Goal: Task Accomplishment & Management: Manage account settings

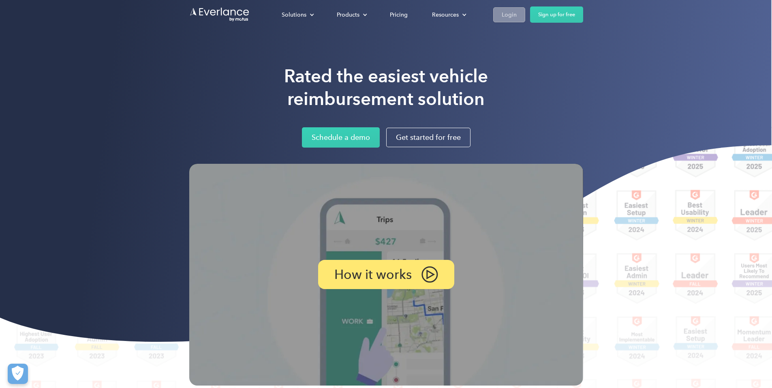
click at [517, 18] on div "Login" at bounding box center [509, 15] width 15 height 10
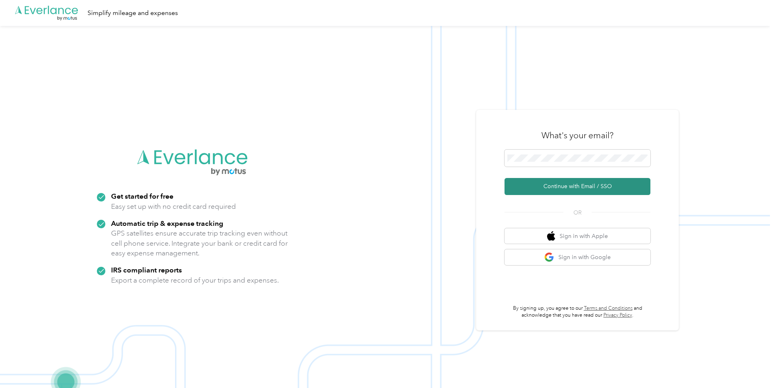
click at [578, 187] on button "Continue with Email / SSO" at bounding box center [578, 186] width 146 height 17
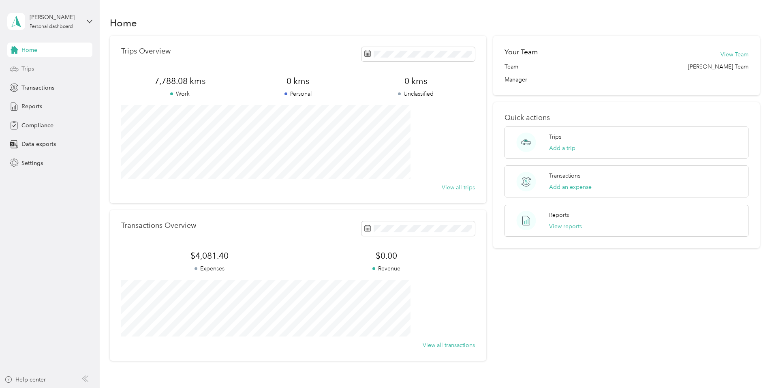
click at [27, 69] on span "Trips" at bounding box center [27, 68] width 13 height 9
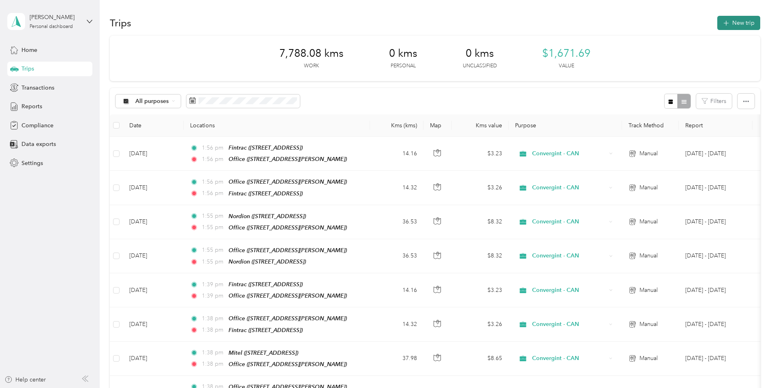
click at [718, 21] on button "New trip" at bounding box center [739, 23] width 43 height 14
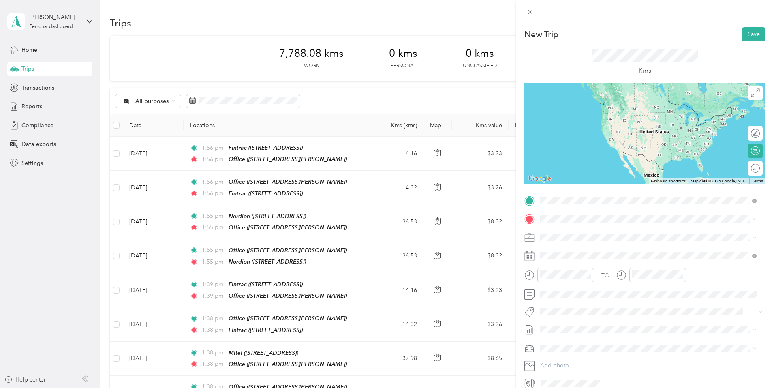
click at [593, 229] on span "[STREET_ADDRESS][PERSON_NAME]" at bounding box center [604, 229] width 96 height 7
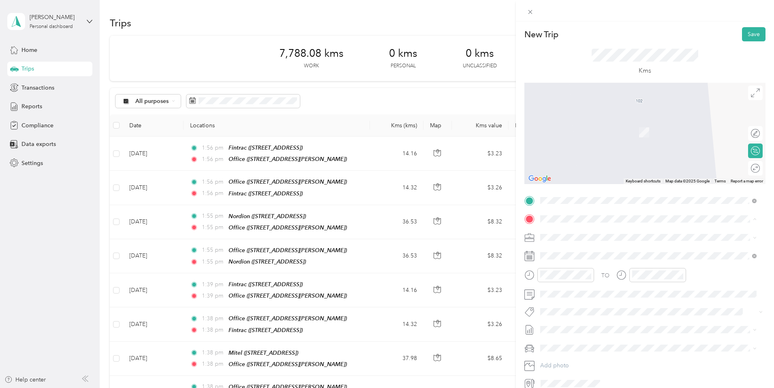
click at [568, 306] on div "[PERSON_NAME] [STREET_ADDRESS][PERSON_NAME]" at bounding box center [581, 306] width 51 height 17
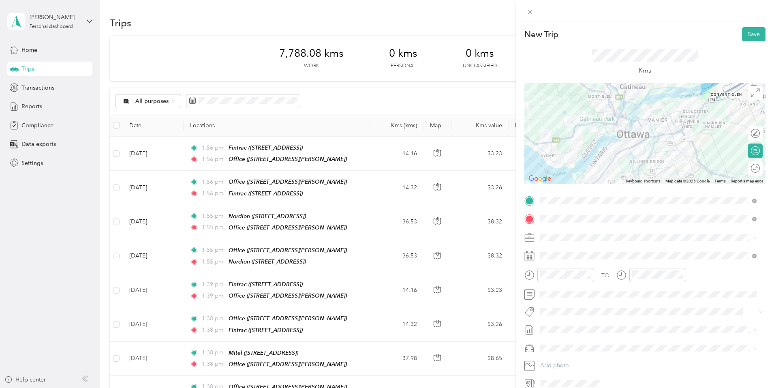
click at [558, 363] on li "Mazda Mazda 3 GS" at bounding box center [649, 362] width 222 height 14
click at [747, 38] on button "Save" at bounding box center [754, 34] width 24 height 14
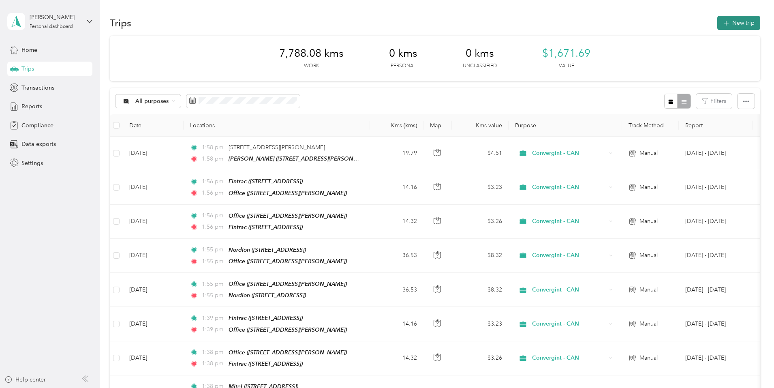
click at [718, 25] on button "New trip" at bounding box center [739, 23] width 43 height 14
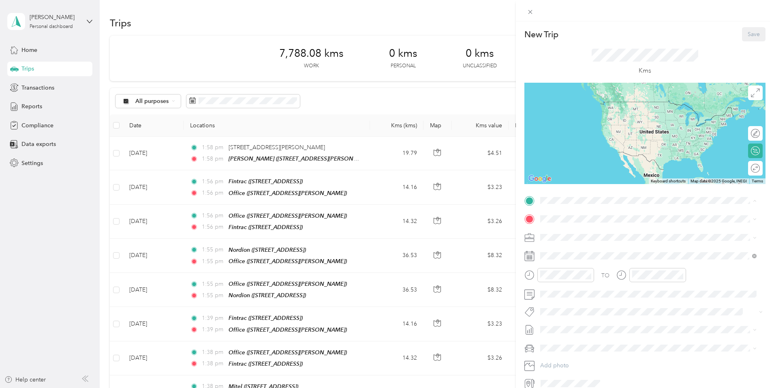
click at [565, 287] on div "[PERSON_NAME] [STREET_ADDRESS][PERSON_NAME]" at bounding box center [581, 288] width 51 height 17
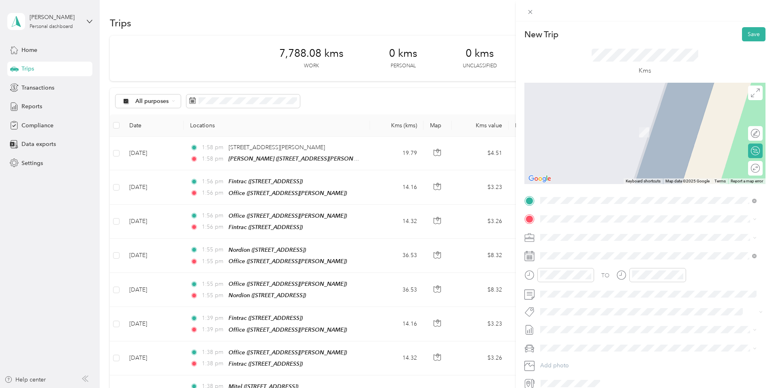
click at [569, 277] on div "Office [STREET_ADDRESS][PERSON_NAME]" at bounding box center [604, 280] width 96 height 17
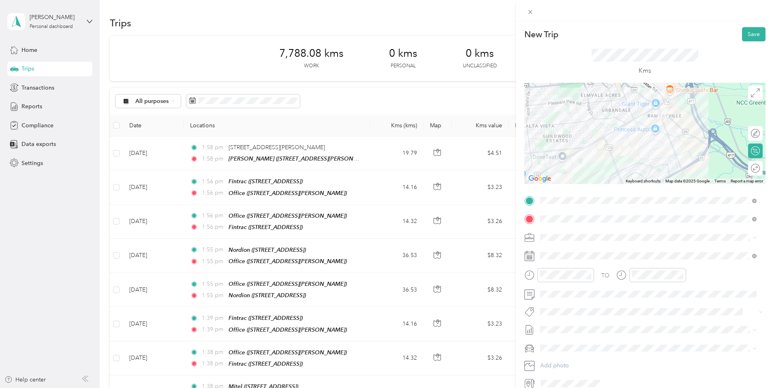
click at [558, 364] on li "Mazda Mazda 3 GS" at bounding box center [649, 362] width 222 height 14
click at [751, 34] on button "Save" at bounding box center [754, 34] width 24 height 14
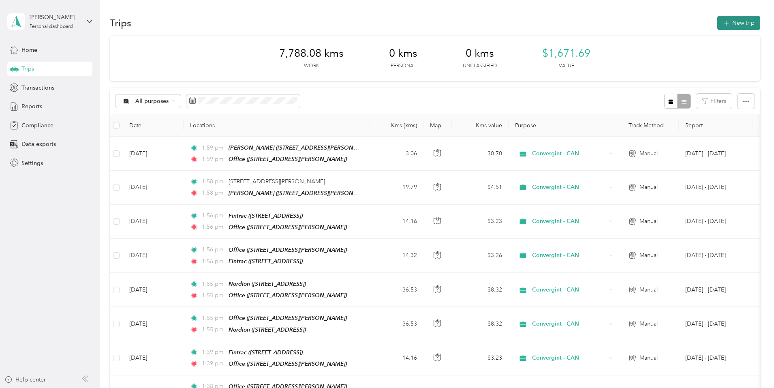
click at [718, 23] on button "New trip" at bounding box center [739, 23] width 43 height 14
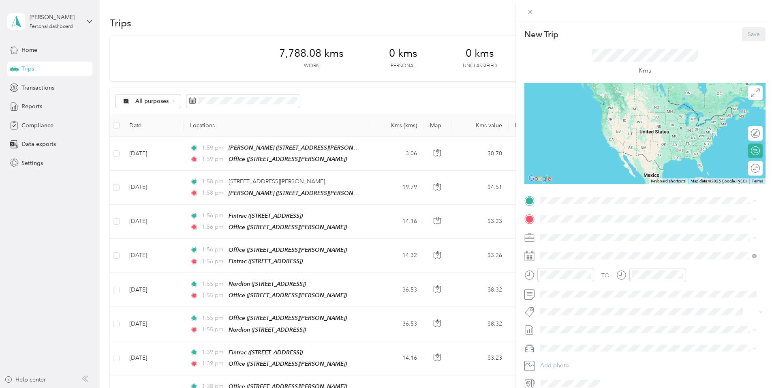
click at [566, 259] on div "Office [STREET_ADDRESS][PERSON_NAME]" at bounding box center [604, 263] width 96 height 17
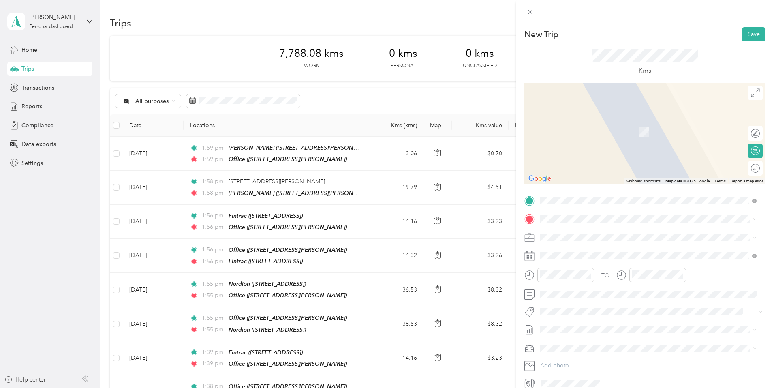
click at [561, 254] on div "Fintrac [STREET_ADDRESS]" at bounding box center [581, 255] width 51 height 17
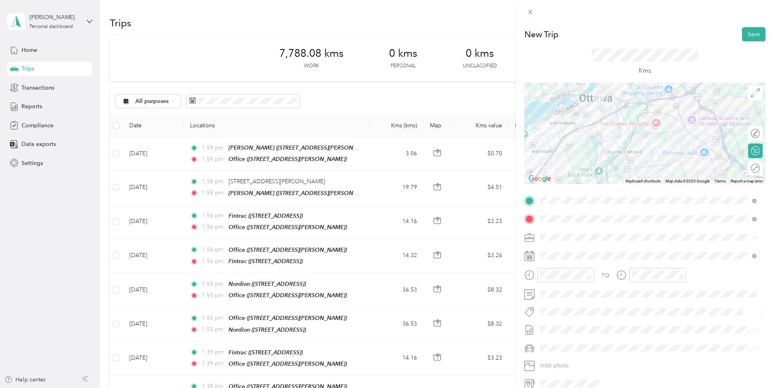
click at [556, 362] on div "Mazda Mazda 3 GS" at bounding box center [648, 362] width 211 height 9
click at [754, 32] on button "Save" at bounding box center [754, 34] width 24 height 14
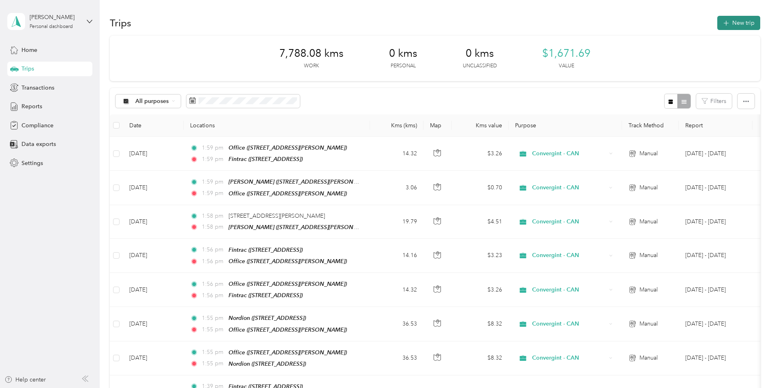
click at [718, 22] on button "New trip" at bounding box center [739, 23] width 43 height 14
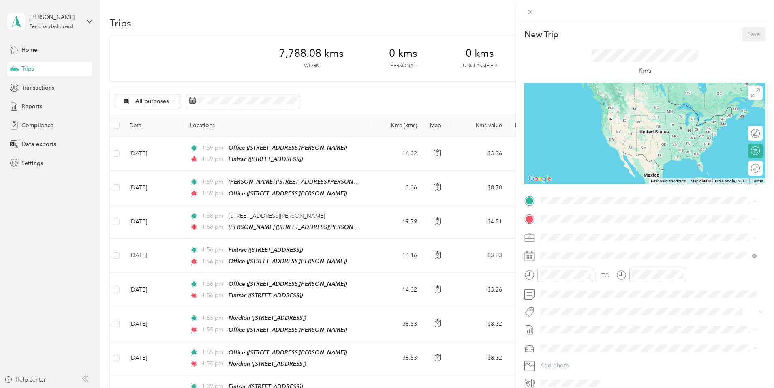
click at [563, 237] on div "Fintrac [STREET_ADDRESS]" at bounding box center [581, 237] width 51 height 17
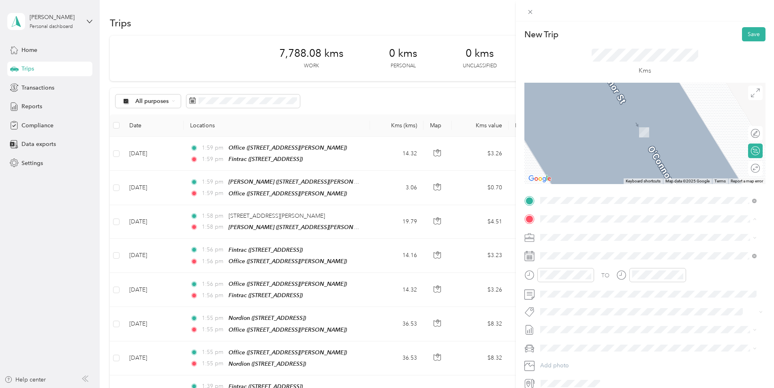
click at [566, 277] on strong "Office" at bounding box center [564, 276] width 17 height 7
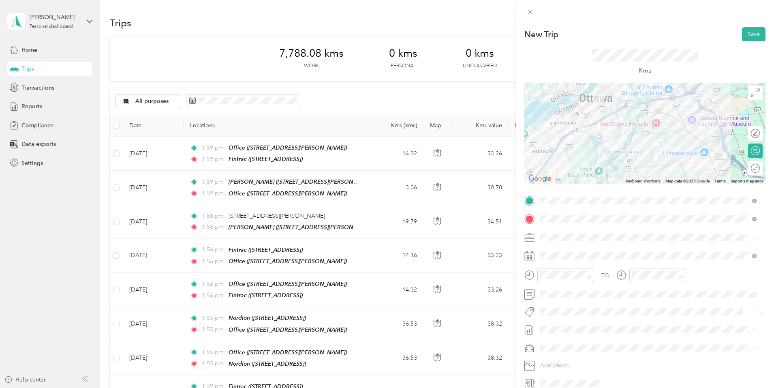
click at [575, 361] on span "Mazda Mazda 3 GS" at bounding box center [567, 361] width 49 height 7
click at [745, 35] on button "Save" at bounding box center [754, 34] width 24 height 14
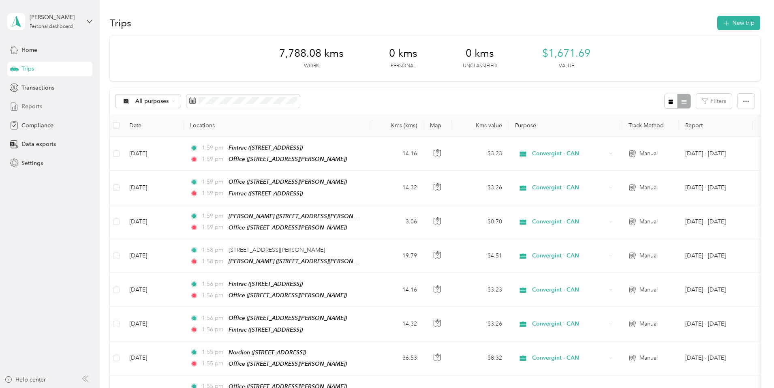
click at [34, 108] on span "Reports" at bounding box center [31, 106] width 21 height 9
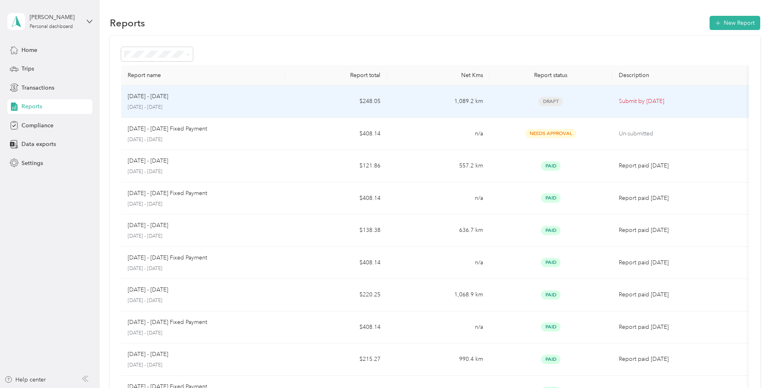
click at [619, 100] on p "Submit by [DATE]" at bounding box center [681, 101] width 124 height 9
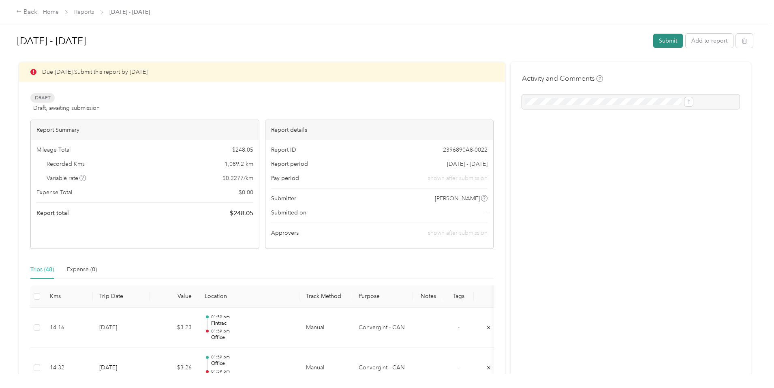
click at [653, 41] on button "Submit" at bounding box center [668, 41] width 30 height 14
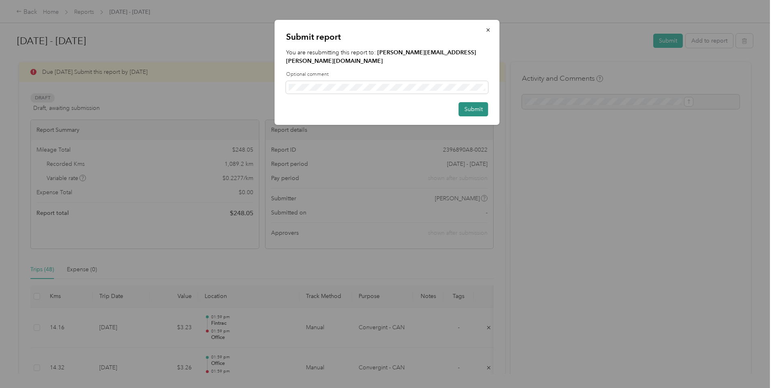
click at [468, 102] on button "Submit" at bounding box center [474, 109] width 30 height 14
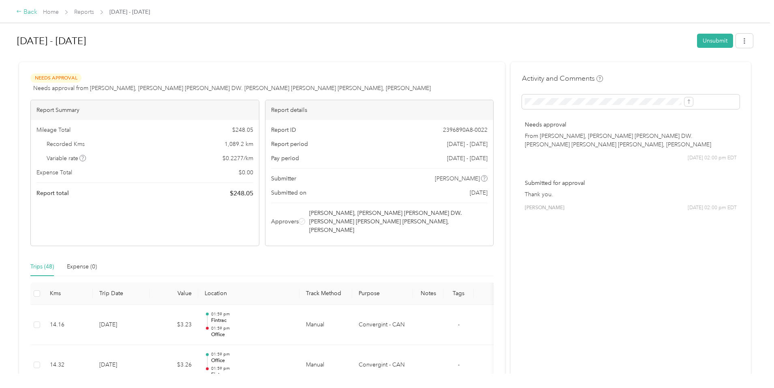
click at [37, 13] on div "Back" at bounding box center [26, 12] width 21 height 10
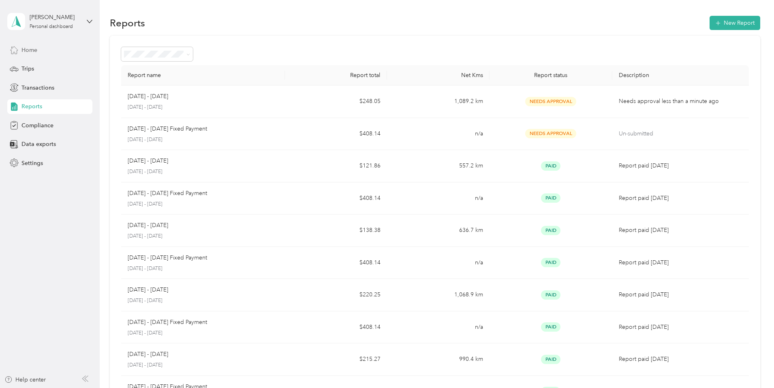
click at [34, 50] on span "Home" at bounding box center [29, 50] width 16 height 9
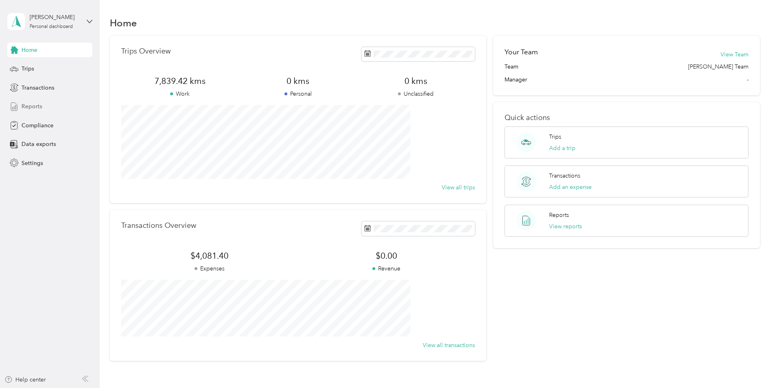
click at [32, 105] on span "Reports" at bounding box center [31, 106] width 21 height 9
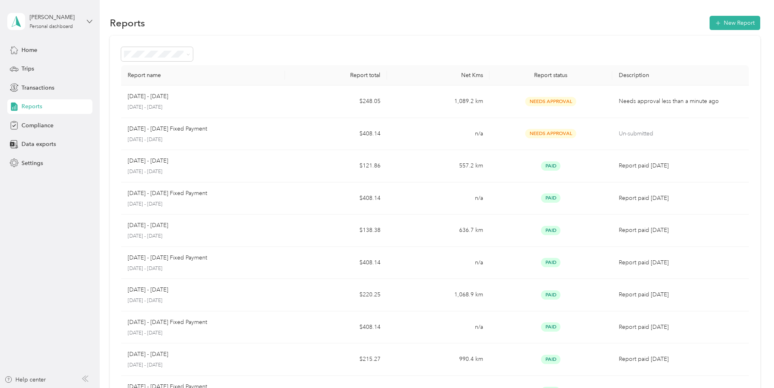
click at [89, 20] on icon at bounding box center [90, 22] width 6 height 6
click at [40, 69] on div "Log out" at bounding box center [138, 65] width 251 height 14
